Goal: Task Accomplishment & Management: Manage account settings

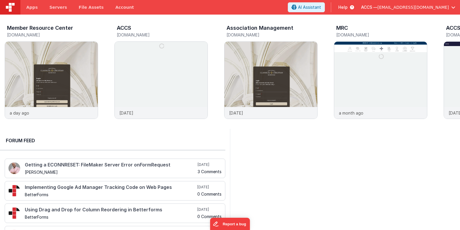
click at [443, 9] on span "[EMAIL_ADDRESS][DOMAIN_NAME]" at bounding box center [413, 7] width 72 height 6
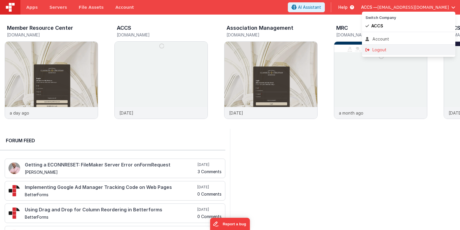
click at [389, 49] on div "Logout" at bounding box center [409, 50] width 86 height 6
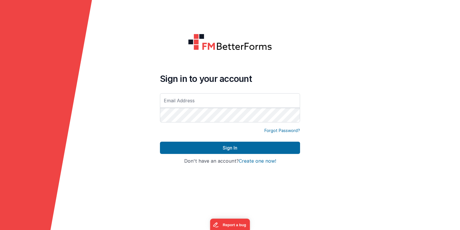
click at [210, 100] on input "text" at bounding box center [230, 100] width 140 height 15
click at [191, 104] on input "text" at bounding box center [230, 100] width 140 height 15
click at [175, 103] on input "text" at bounding box center [230, 100] width 140 height 15
click at [167, 101] on input "text" at bounding box center [230, 100] width 140 height 15
click at [172, 104] on input "text" at bounding box center [230, 100] width 140 height 15
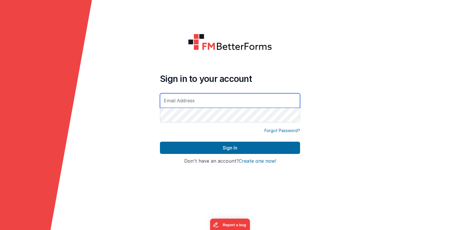
click at [177, 105] on input "text" at bounding box center [230, 100] width 140 height 15
type input "[EMAIL_ADDRESS][DOMAIN_NAME]"
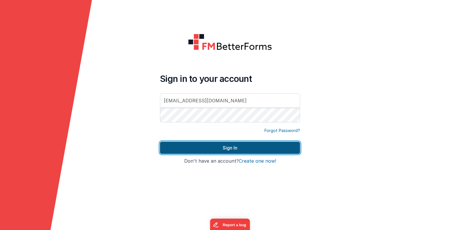
click at [229, 148] on button "Sign In" at bounding box center [230, 148] width 140 height 12
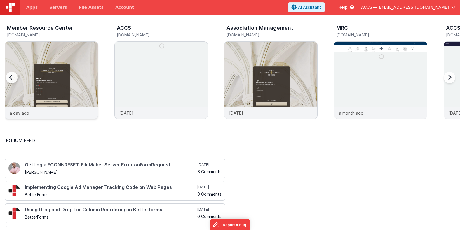
click at [77, 74] on img at bounding box center [51, 88] width 93 height 93
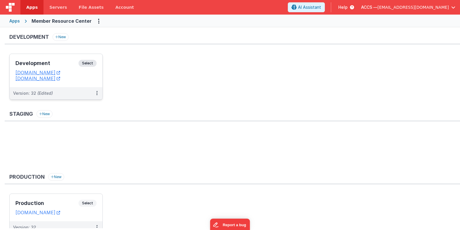
click at [61, 66] on h3 "Development" at bounding box center [46, 63] width 63 height 6
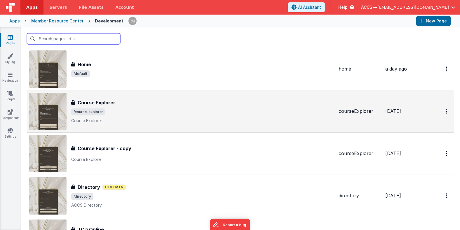
scroll to position [25, 0]
